Goal: Task Accomplishment & Management: Use online tool/utility

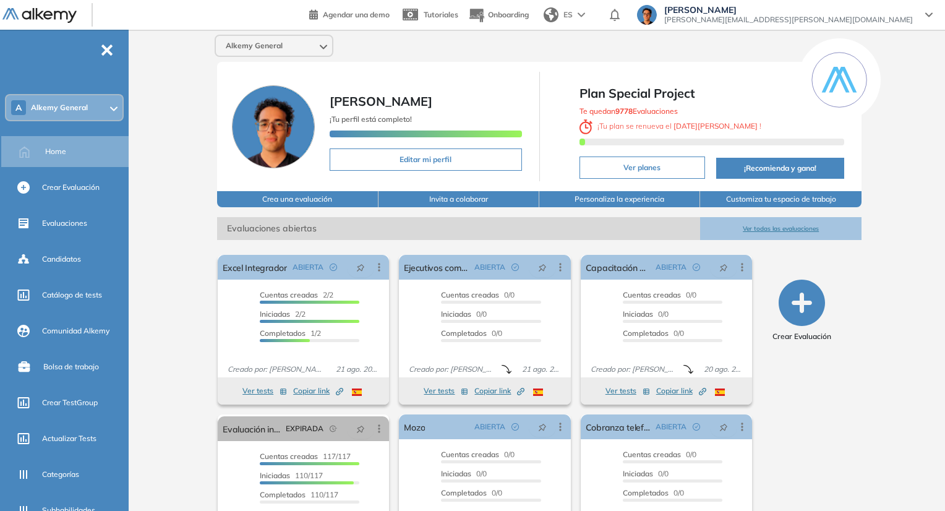
click at [292, 45] on div "Alkemy General" at bounding box center [274, 46] width 116 height 20
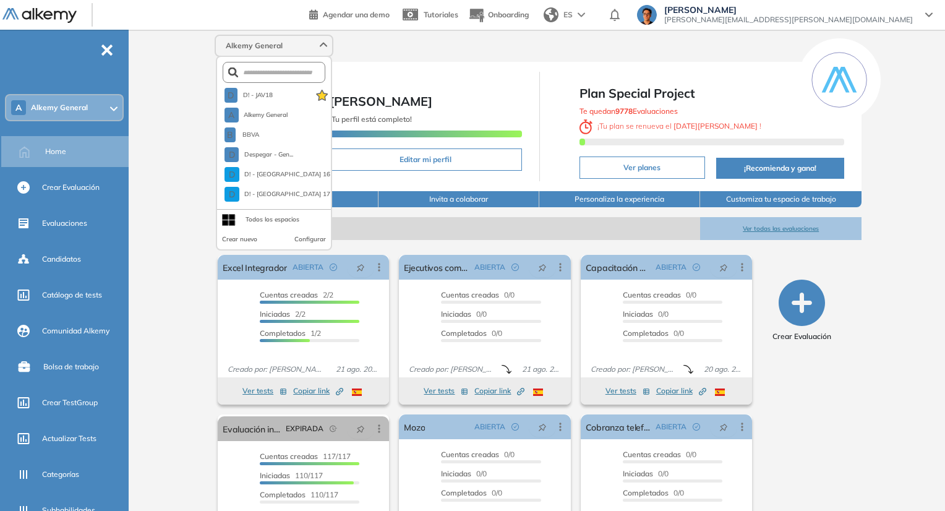
click at [286, 77] on form at bounding box center [274, 72] width 103 height 21
click at [283, 72] on input "text" at bounding box center [276, 72] width 77 height 9
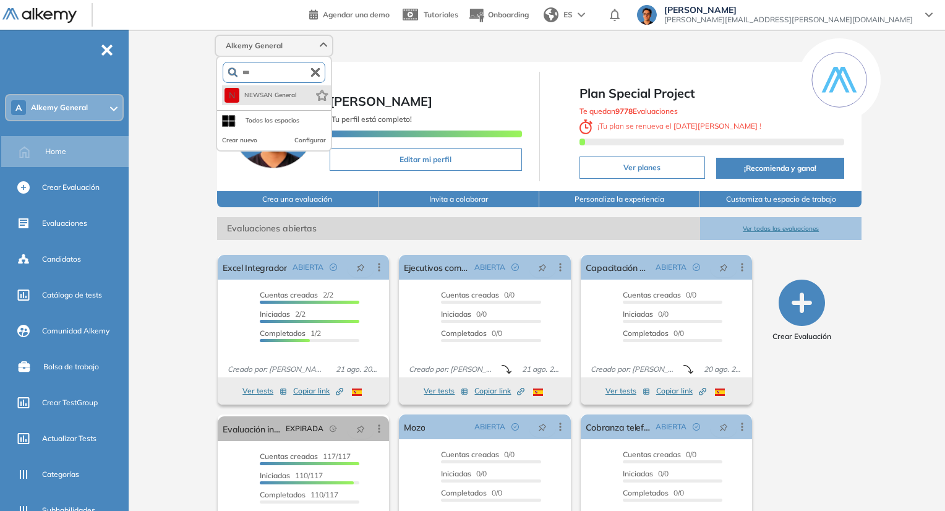
type input "***"
click at [278, 97] on span "NEWSAN General" at bounding box center [270, 95] width 53 height 10
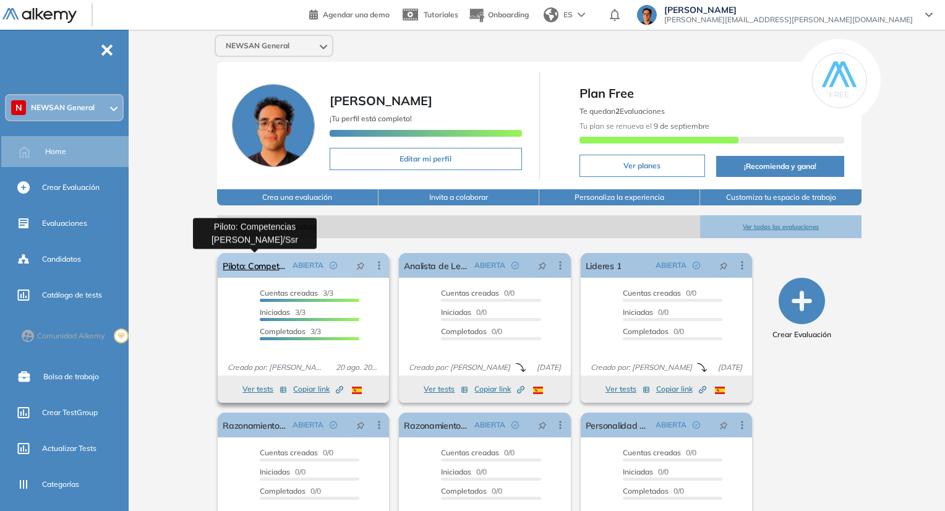
click at [238, 264] on link "Piloto: Competencias [PERSON_NAME]/Ssr" at bounding box center [255, 265] width 65 height 25
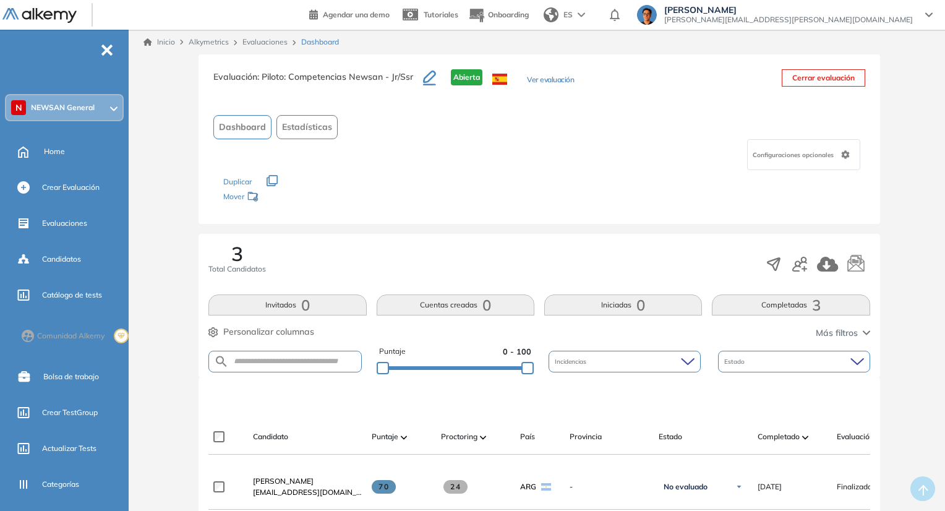
click at [786, 301] on button "Completadas 3" at bounding box center [791, 304] width 158 height 21
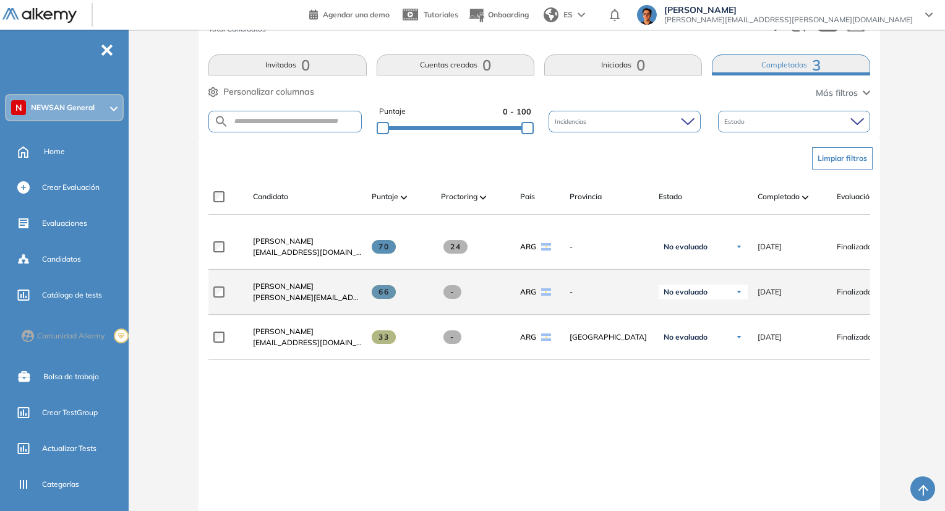
scroll to position [247, 0]
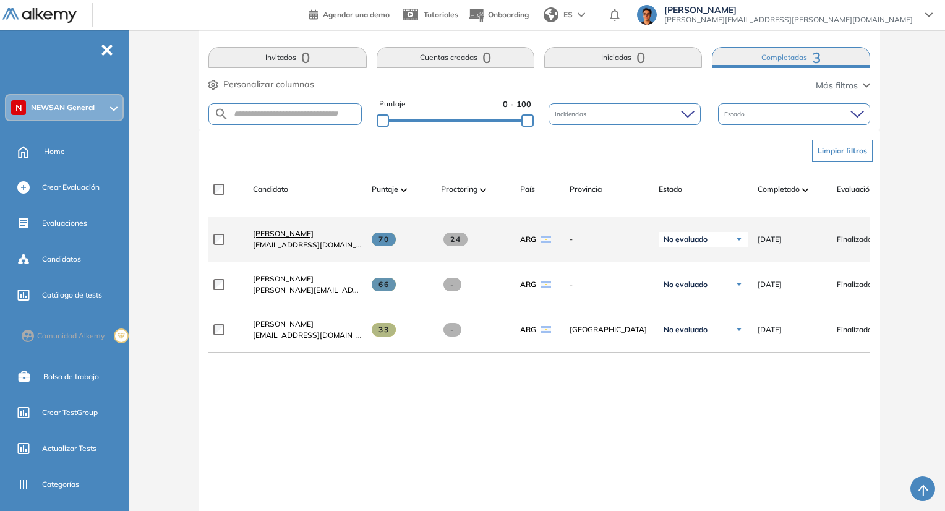
click at [272, 238] on span "[PERSON_NAME]" at bounding box center [283, 233] width 61 height 9
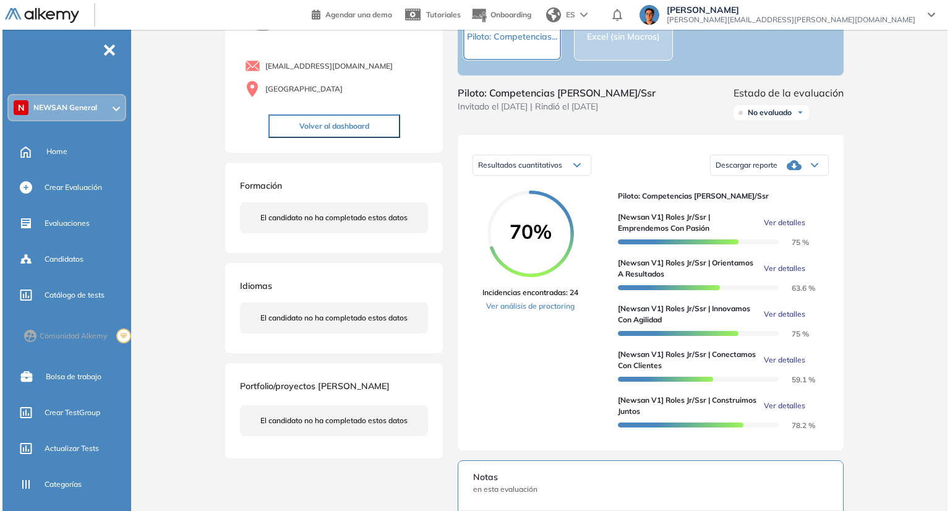
scroll to position [247, 0]
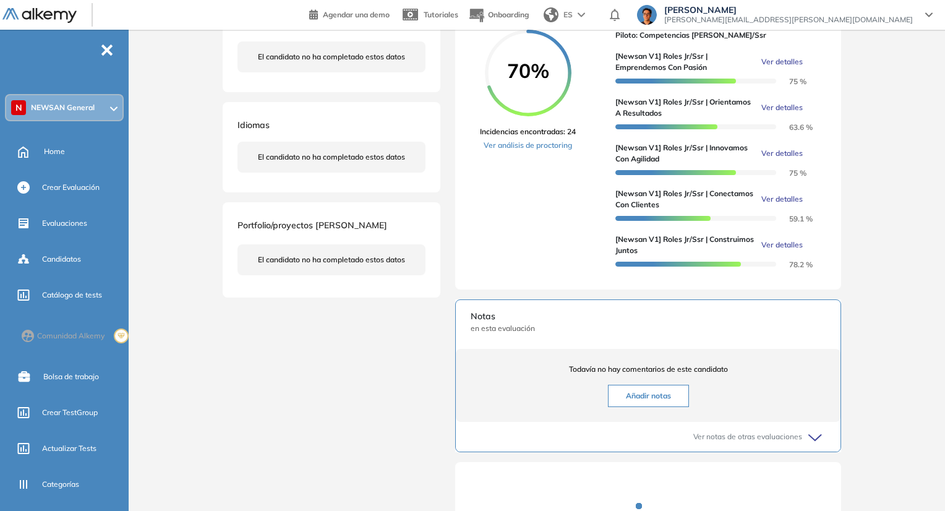
click at [784, 250] on span "Ver detalles" at bounding box center [781, 244] width 41 height 11
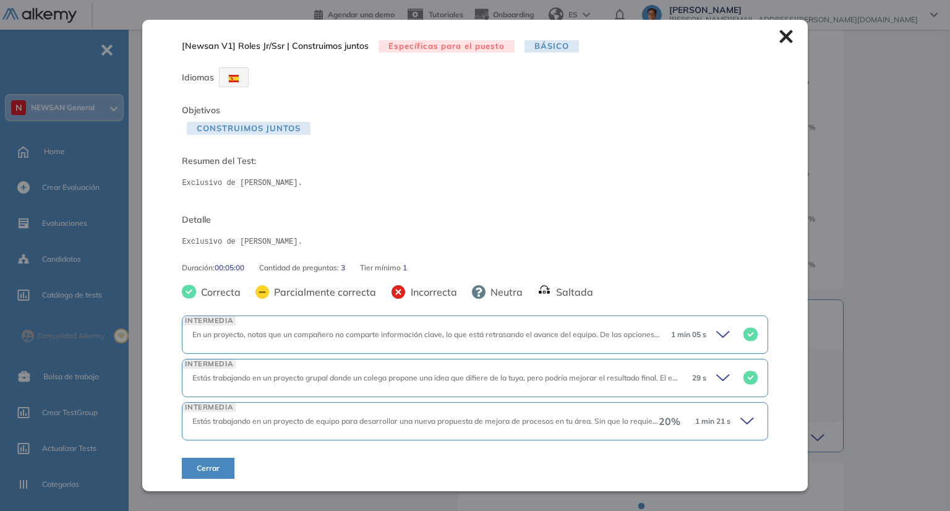
click at [486, 411] on div "INTERMEDIA Estás trabajando en un proyecto de equipo para desarrollar una nueva…" at bounding box center [475, 421] width 586 height 38
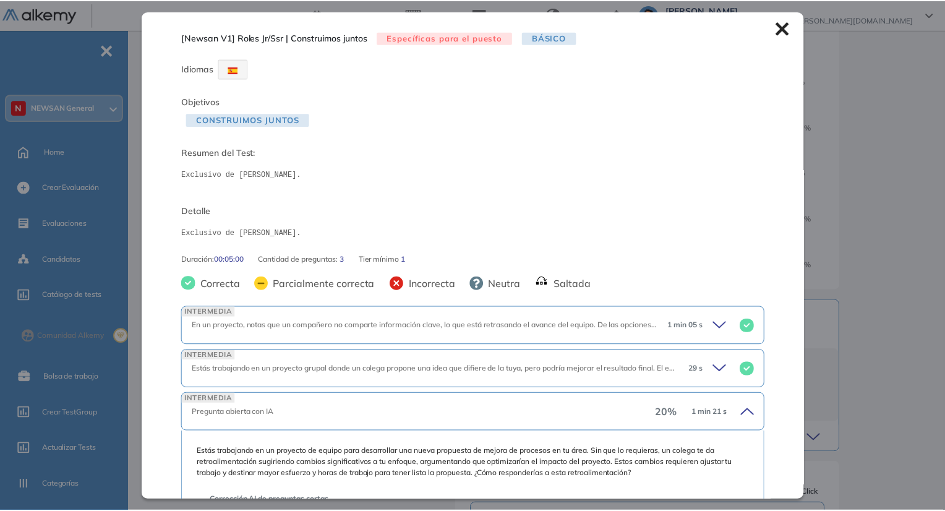
scroll to position [286, 0]
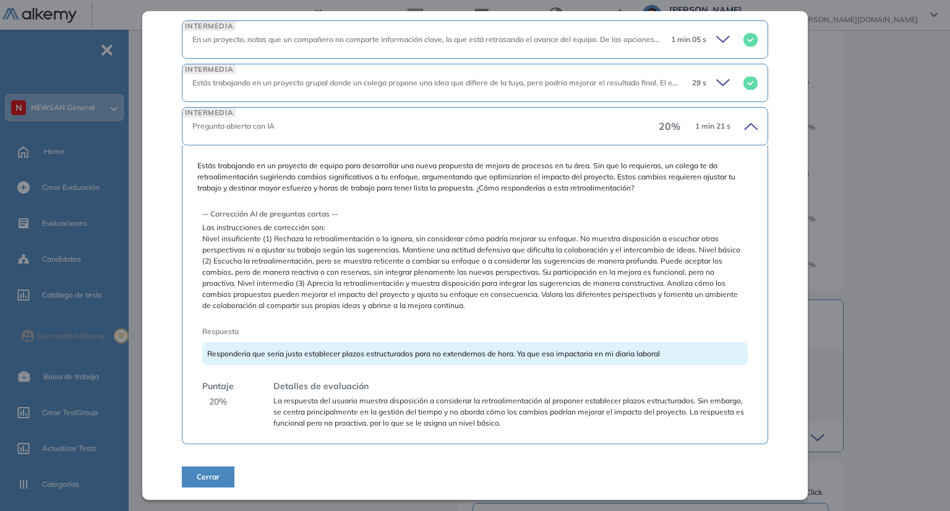
click at [139, 100] on div "Inicio Alkymetrics Evaluaciones Dashboard Candidato [Newsan V1] Roles Jr/Ssr | …" at bounding box center [542, 229] width 816 height 894
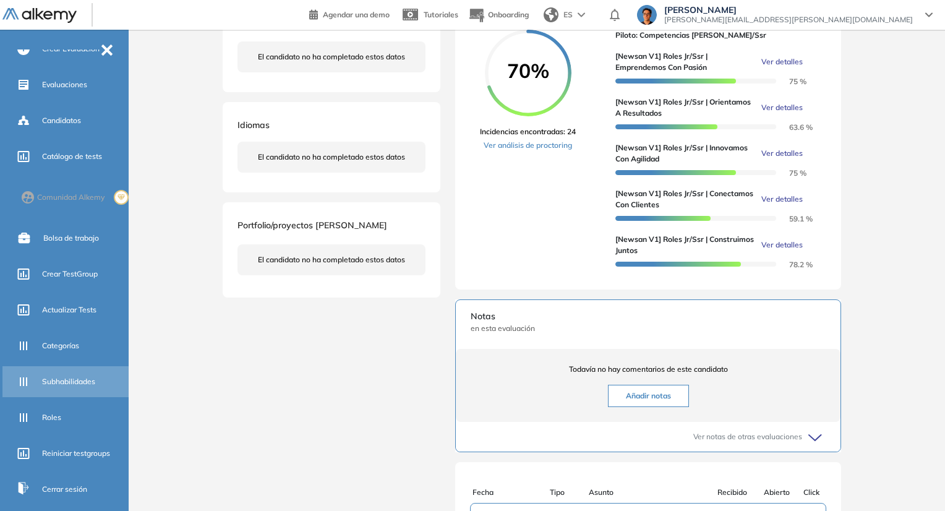
scroll to position [185, 0]
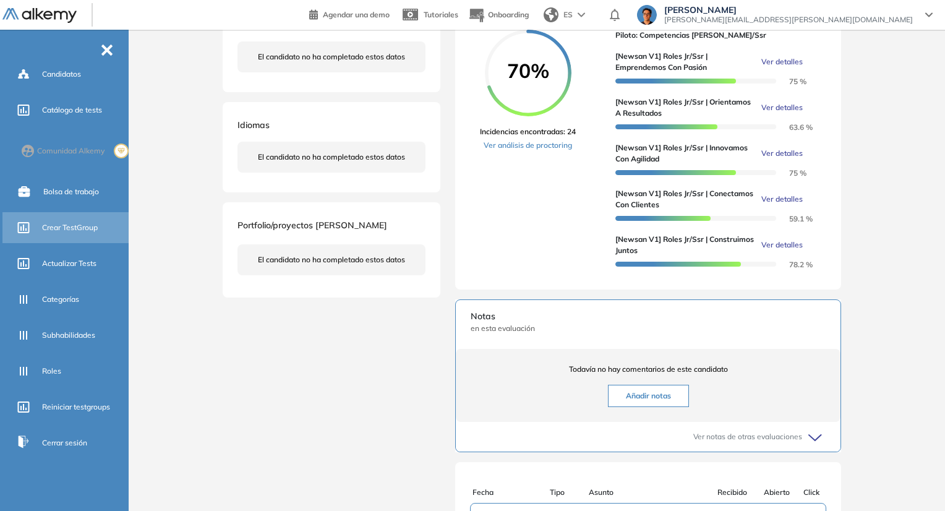
click at [78, 228] on span "Crear TestGroup" at bounding box center [70, 227] width 56 height 11
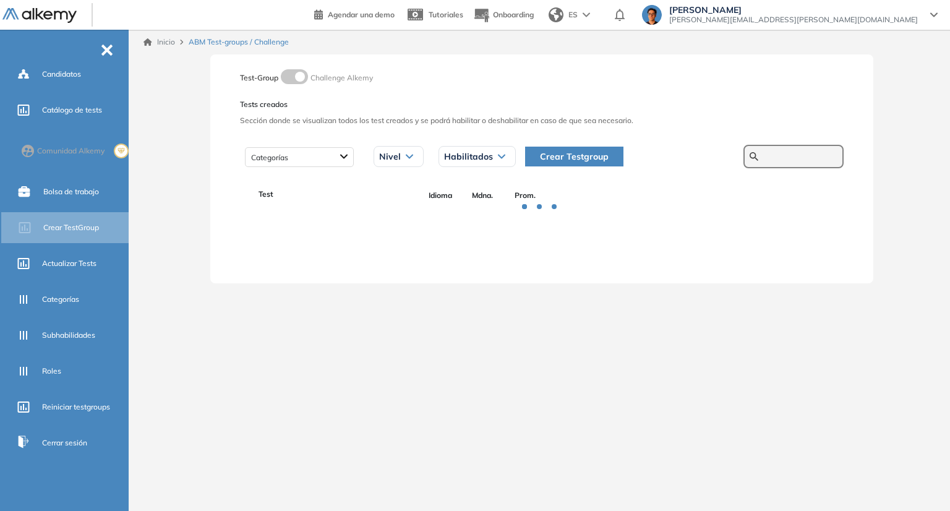
click at [782, 157] on input "text" at bounding box center [800, 156] width 74 height 11
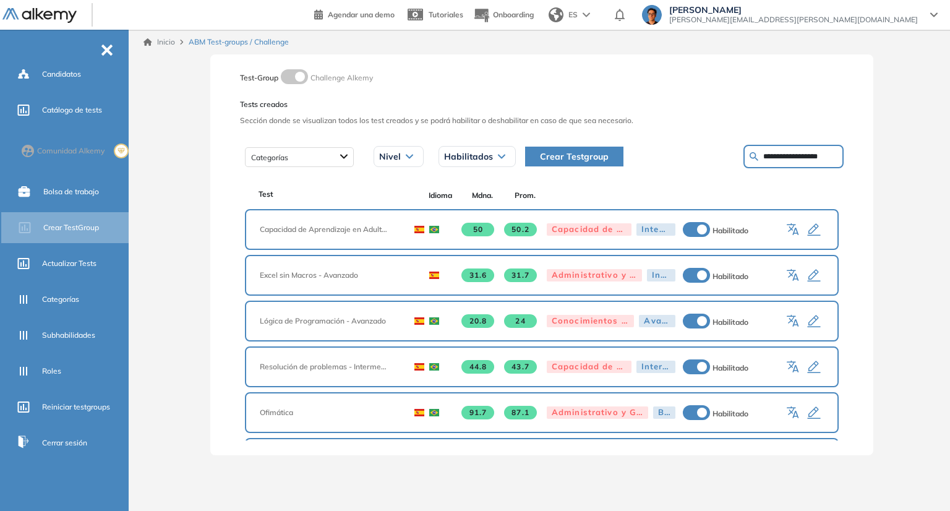
type input "**********"
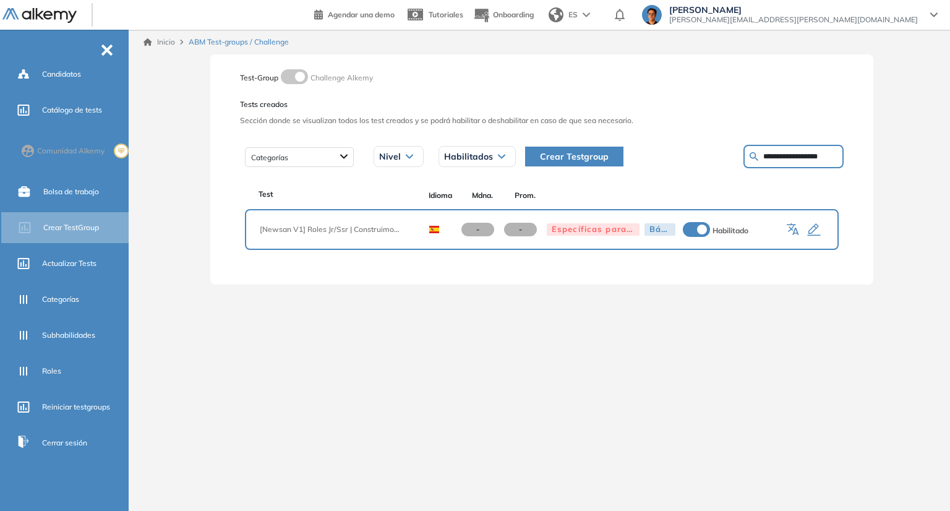
click at [812, 228] on icon "button" at bounding box center [814, 230] width 15 height 15
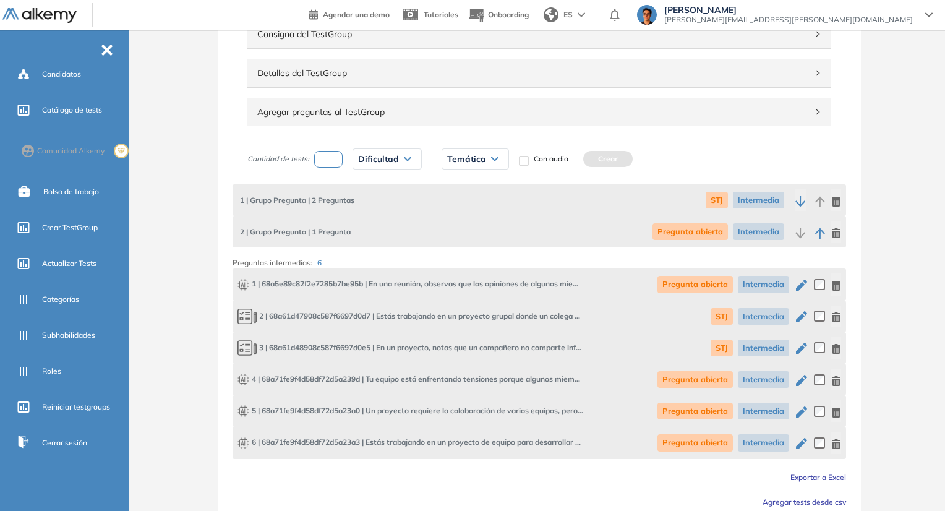
scroll to position [198, 0]
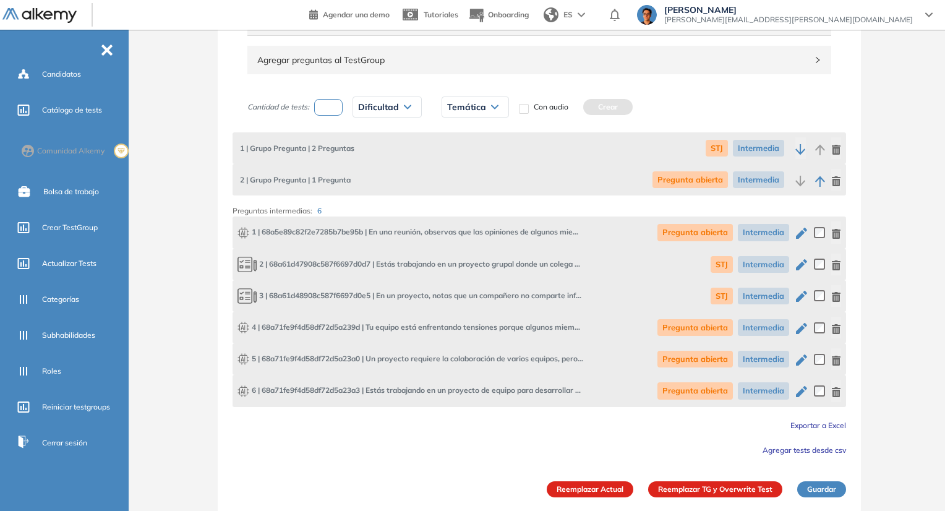
click at [36, 1] on div at bounding box center [54, 15] width 105 height 28
click at [49, 13] on img at bounding box center [39, 15] width 74 height 15
